Goal: Transaction & Acquisition: Obtain resource

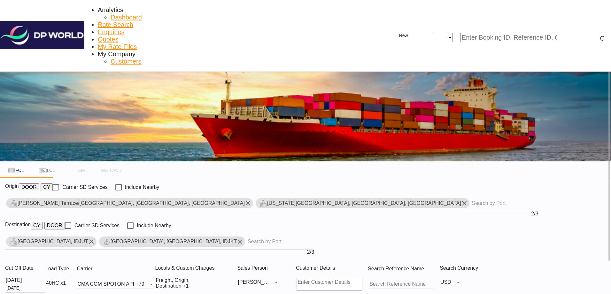
click at [244, 200] on md-icon "Remove" at bounding box center [248, 204] width 8 height 8
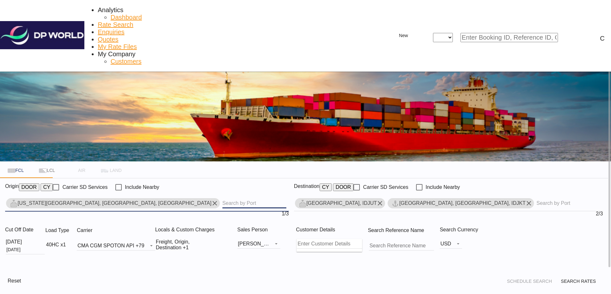
click at [223, 198] on input "Chips input." at bounding box center [255, 203] width 64 height 10
click at [376, 200] on md-icon "Remove" at bounding box center [380, 204] width 8 height 8
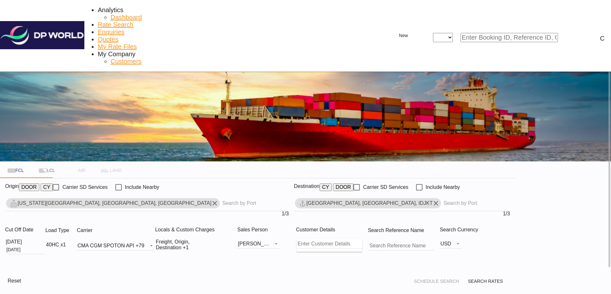
click at [211, 200] on md-icon "Remove" at bounding box center [215, 204] width 8 height 8
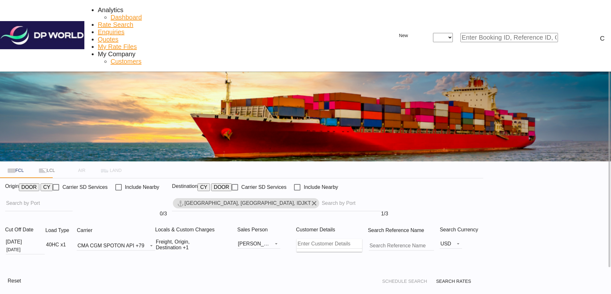
click at [318, 200] on md-icon "Remove" at bounding box center [315, 204] width 8 height 8
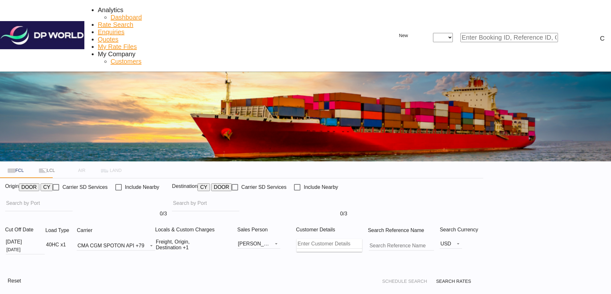
click at [80, 141] on body "Analytics Dashboard Rate Search Enquiries Quotes My Rate Files My Company" at bounding box center [305, 147] width 611 height 294
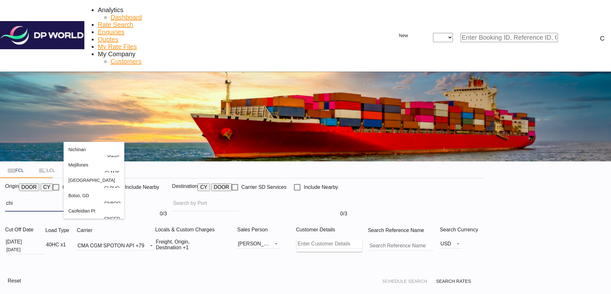
type input "chi"
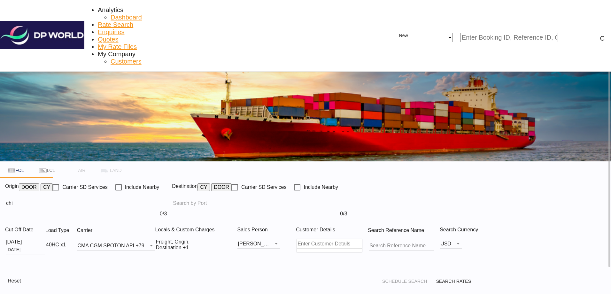
click at [39, 184] on button "DOOR" at bounding box center [29, 188] width 20 height 8
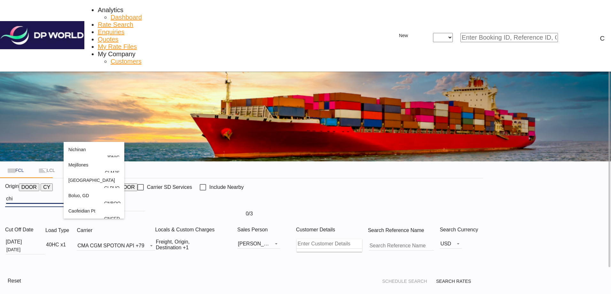
drag, startPoint x: 77, startPoint y: 135, endPoint x: 35, endPoint y: 135, distance: 42.2
click at [39, 136] on body "Analytics Dashboard Rate Search Enquiries Quotes My Rate Files My Company" at bounding box center [305, 147] width 611 height 294
drag, startPoint x: 70, startPoint y: 140, endPoint x: 75, endPoint y: 138, distance: 5.2
click at [71, 140] on body "Analytics Dashboard Rate Search Enquiries Quotes My Rate Files My Company" at bounding box center [305, 147] width 611 height 294
paste input "Rhinelander"
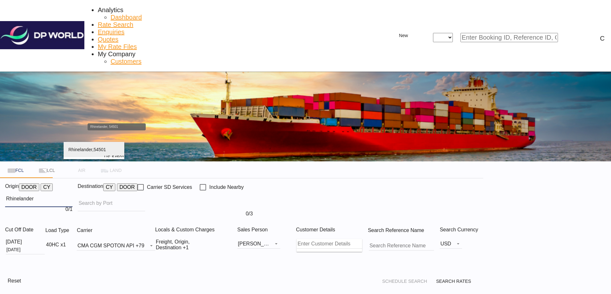
type input "Rhinelander"
click at [90, 151] on div "Rhinelander , [GEOGRAPHIC_DATA][US_STATE] [GEOGRAPHIC_DATA]-54501" at bounding box center [93, 157] width 51 height 31
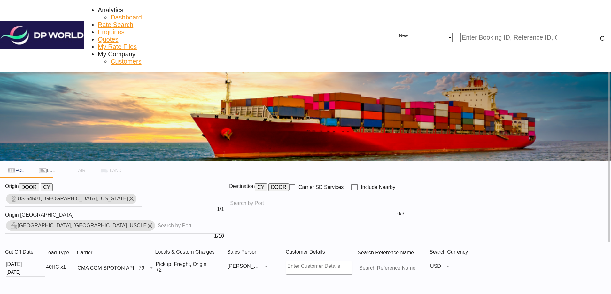
click at [158, 221] on input "Chips input." at bounding box center [190, 226] width 64 height 10
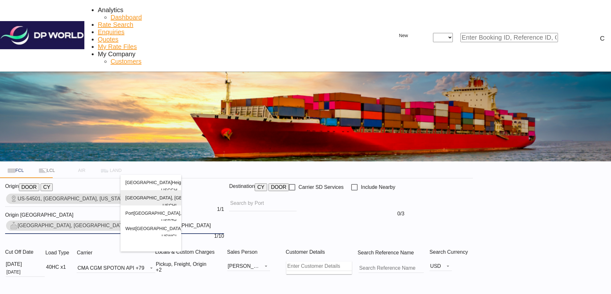
type input "[GEOGRAPHIC_DATA]"
click at [143, 206] on div "[GEOGRAPHIC_DATA] , [GEOGRAPHIC_DATA] [GEOGRAPHIC_DATA] [GEOGRAPHIC_DATA]" at bounding box center [150, 205] width 51 height 31
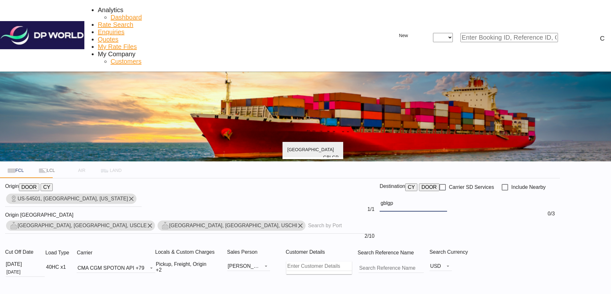
type input "gblgp"
click at [302, 153] on div "[GEOGRAPHIC_DATA] [GEOGRAPHIC_DATA] GBLGP" at bounding box center [312, 157] width 51 height 31
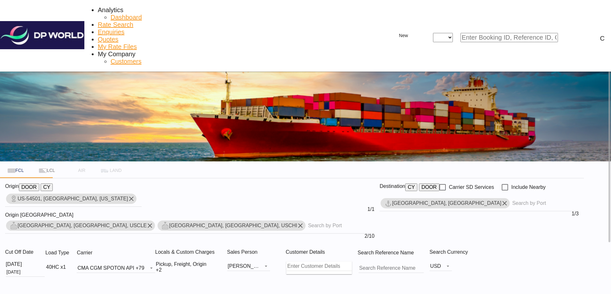
click at [22, 262] on div "[DATE]" at bounding box center [14, 265] width 16 height 6
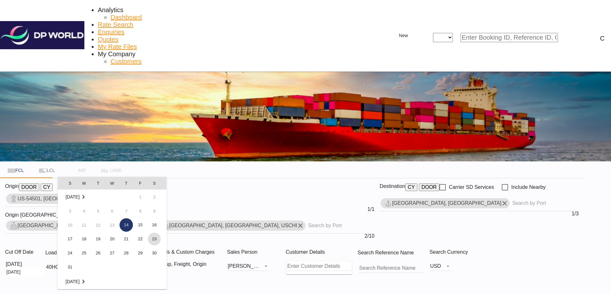
click at [157, 240] on span "23" at bounding box center [154, 239] width 13 height 13
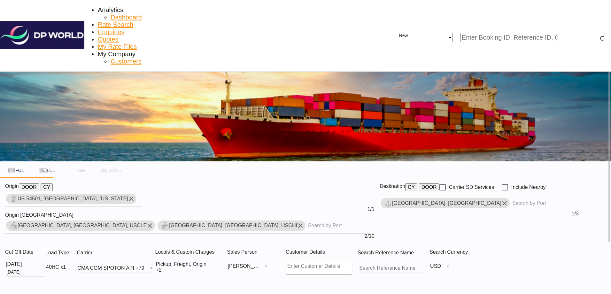
type input "54501 to GBLGP / [DATE]"
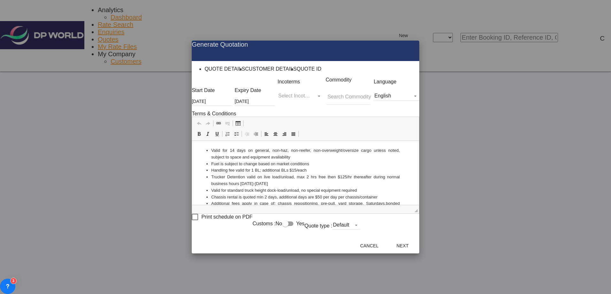
drag, startPoint x: 509, startPoint y: 253, endPoint x: 383, endPoint y: 217, distance: 131.1
click at [417, 252] on button "Next" at bounding box center [403, 246] width 28 height 12
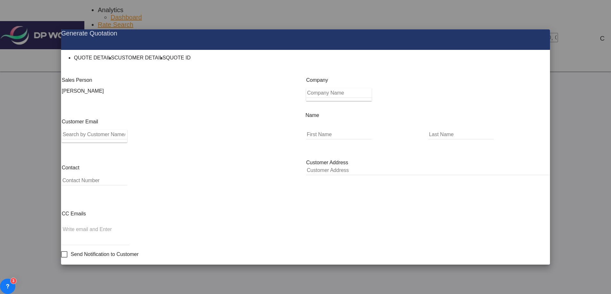
click at [127, 139] on input "Search by Customer Name/Email Id/Company" at bounding box center [94, 135] width 65 height 10
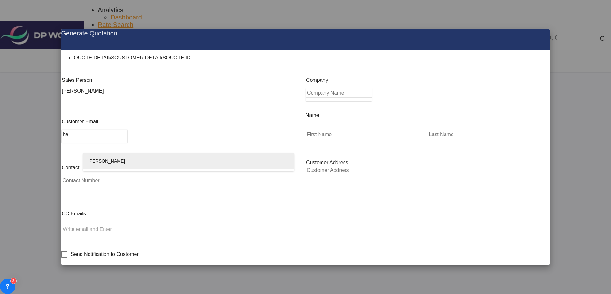
type input "hal"
click at [129, 162] on div "[PERSON_NAME] [PERSON_NAME] [PERSON_NAME][EMAIL_ADDRESS][DOMAIN_NAME] | DP World" at bounding box center [188, 169] width 201 height 31
type input "DP World"
type input "[PERSON_NAME][EMAIL_ADDRESS][DOMAIN_NAME]"
type input "[PERSON_NAME]"
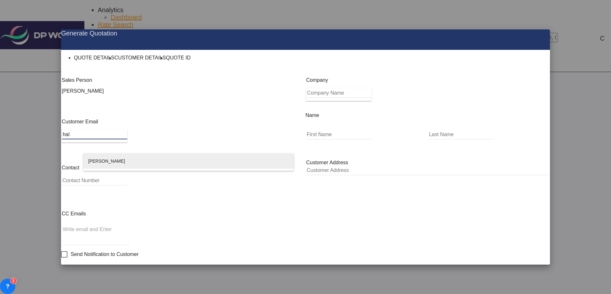
type input "[PERSON_NAME]"
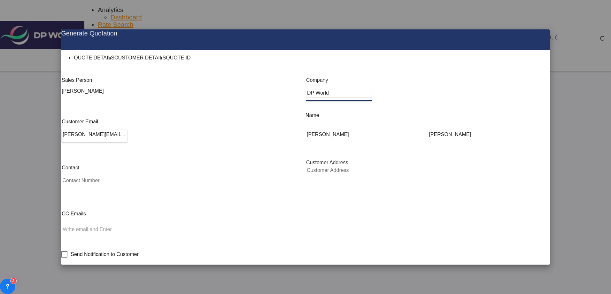
click at [504, 265] on button "Generate Quotation" at bounding box center [520, 271] width 56 height 12
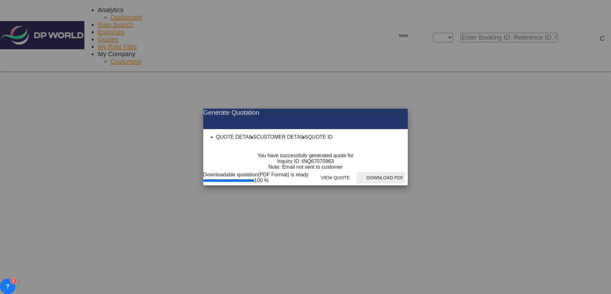
click at [406, 184] on button "Download PDF" at bounding box center [381, 178] width 49 height 12
click at [402, 109] on md-icon "icon-close fg-AAA8AD cursor m-0" at bounding box center [398, 113] width 8 height 8
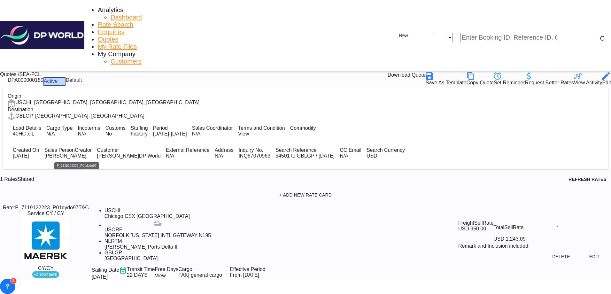
click at [78, 205] on div "P_7119122223_P01dydo97" at bounding box center [46, 208] width 63 height 6
click at [581, 251] on button "Edit" at bounding box center [595, 257] width 28 height 12
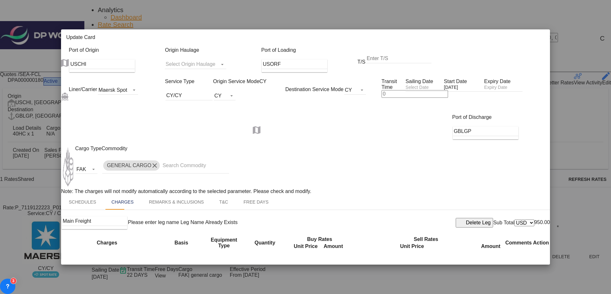
scroll to position [149, 0]
click at [541, 35] on md-icon "icon-close fg-AAA8AD m-0 pointer" at bounding box center [542, 39] width 8 height 8
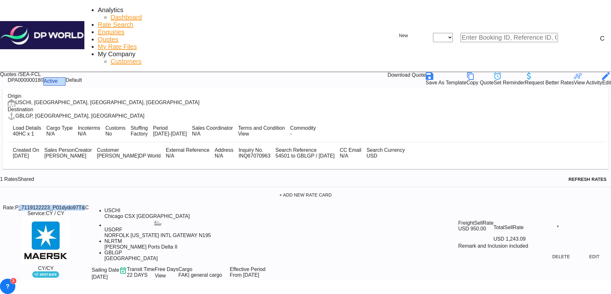
drag, startPoint x: 70, startPoint y: 183, endPoint x: 97, endPoint y: 184, distance: 27.2
click at [89, 205] on div "Rate: P_7119122223_P01dydo97 T&C" at bounding box center [46, 208] width 86 height 6
drag, startPoint x: 97, startPoint y: 184, endPoint x: 78, endPoint y: 183, distance: 19.3
click at [78, 205] on div "P_7119122223_P01dydo97" at bounding box center [46, 208] width 63 height 6
drag, startPoint x: 74, startPoint y: 185, endPoint x: 85, endPoint y: 173, distance: 16.5
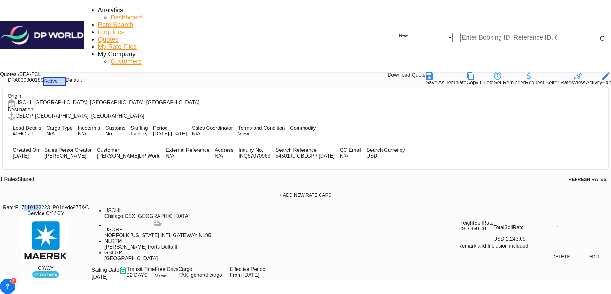
click at [85, 173] on div "1 Rates Shared Refresh Rates + Add New Rate Card Rate: P_7119122223_P01dydo97 T…" at bounding box center [305, 226] width 611 height 108
drag, startPoint x: 85, startPoint y: 173, endPoint x: 82, endPoint y: 183, distance: 10.8
click at [78, 205] on div "P_7119122223_P01dydo97" at bounding box center [46, 208] width 63 height 6
click at [463, 249] on div "Delete Edit" at bounding box center [535, 264] width 153 height 31
click at [8, 77] on md-icon "icon-arrow-left" at bounding box center [4, 81] width 8 height 8
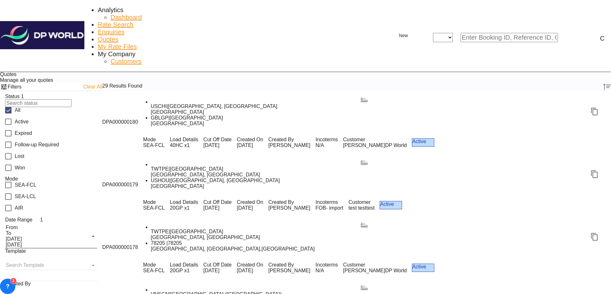
click at [165, 143] on span "SEA-FCL" at bounding box center [154, 146] width 22 height 6
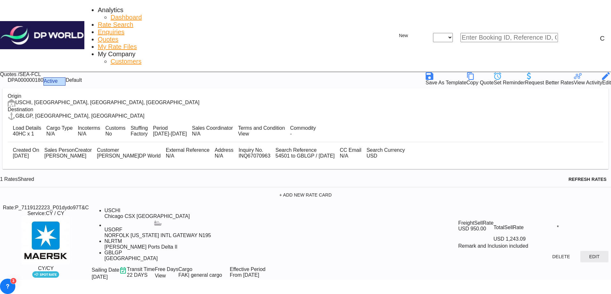
click at [581, 251] on button "Edit" at bounding box center [595, 257] width 28 height 12
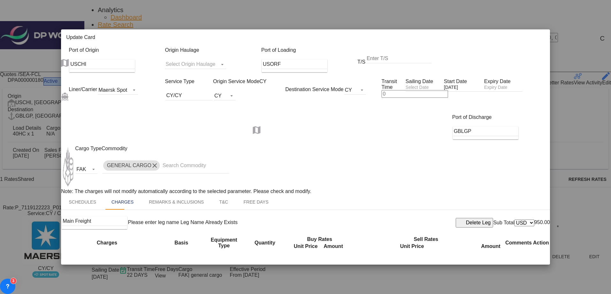
click at [540, 35] on md-icon "icon-close fg-AAA8AD m-0 pointer" at bounding box center [542, 39] width 8 height 8
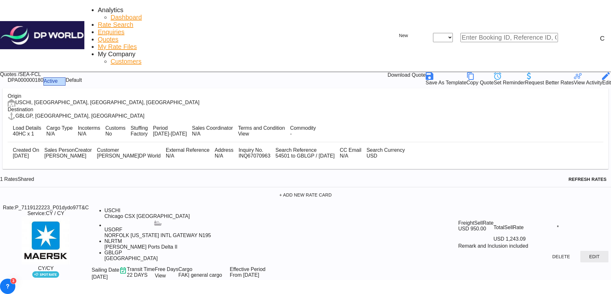
click at [581, 251] on button "Edit" at bounding box center [595, 257] width 28 height 12
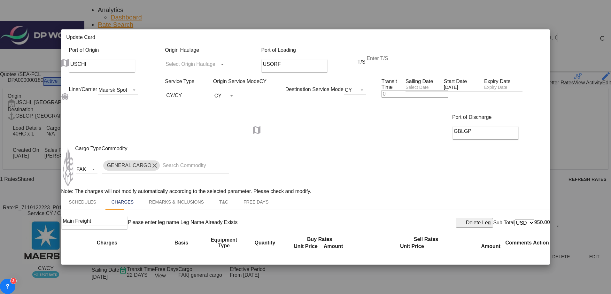
scroll to position [149, 0]
click at [540, 35] on md-icon "icon-close fg-AAA8AD m-0 pointer" at bounding box center [542, 39] width 8 height 8
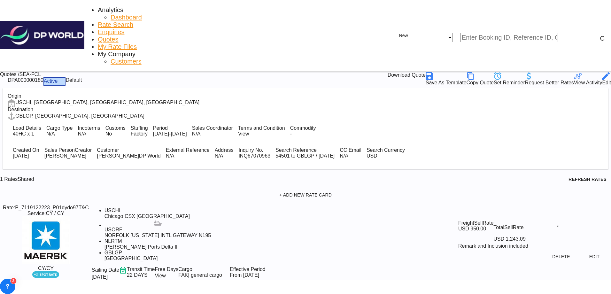
click at [603, 80] on div "Edit" at bounding box center [607, 83] width 9 height 6
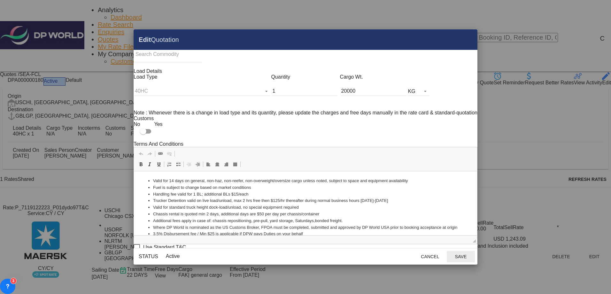
scroll to position [116, 0]
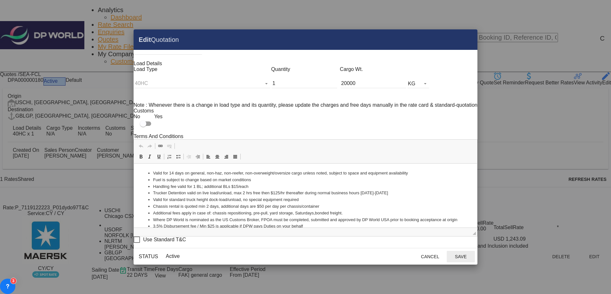
click at [465, 38] on md-icon "Close dialog" at bounding box center [469, 40] width 8 height 8
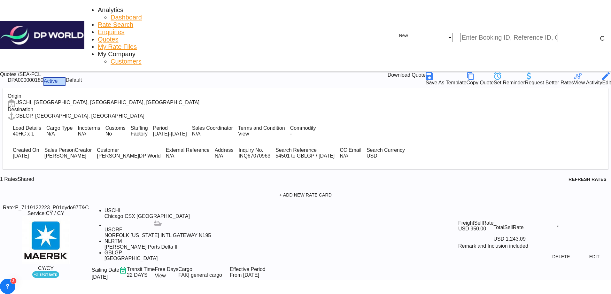
click at [98, 12] on span "Analytics" at bounding box center [111, 9] width 26 height 7
click at [8, 77] on md-icon "icon-arrow-left" at bounding box center [4, 81] width 8 height 8
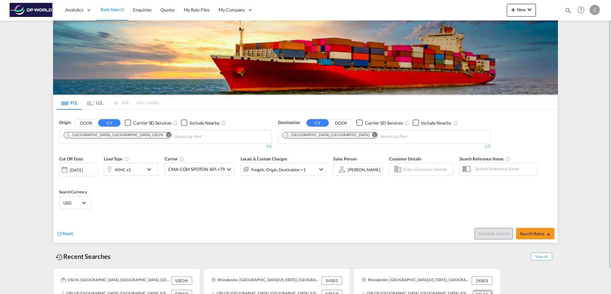
click at [80, 175] on div "[DATE]" at bounding box center [78, 169] width 38 height 13
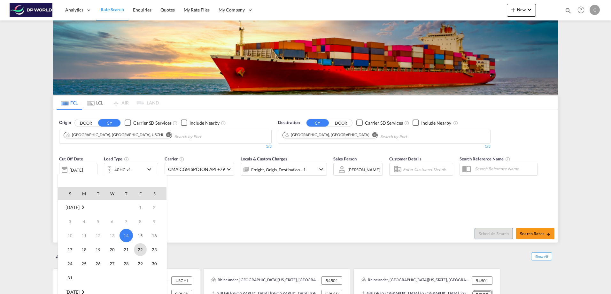
click at [135, 248] on span "22" at bounding box center [140, 249] width 13 height 13
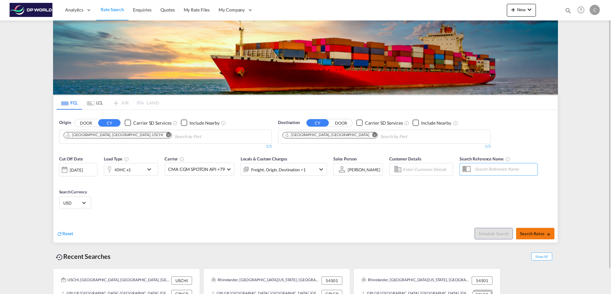
click at [536, 237] on button "Search Rates" at bounding box center [535, 234] width 38 height 12
type input "USCHI to GBLGP / 22 Aug 2025"
